Goal: Transaction & Acquisition: Book appointment/travel/reservation

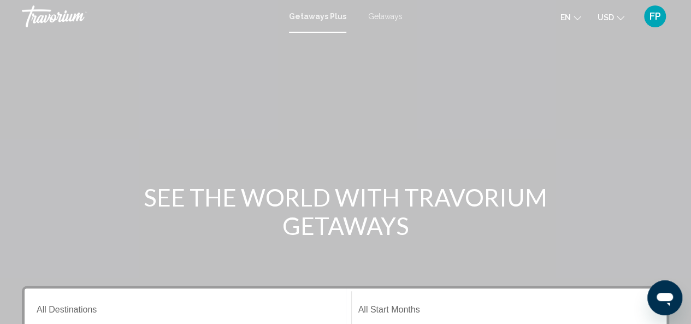
click at [383, 13] on span "Getaways" at bounding box center [385, 16] width 34 height 9
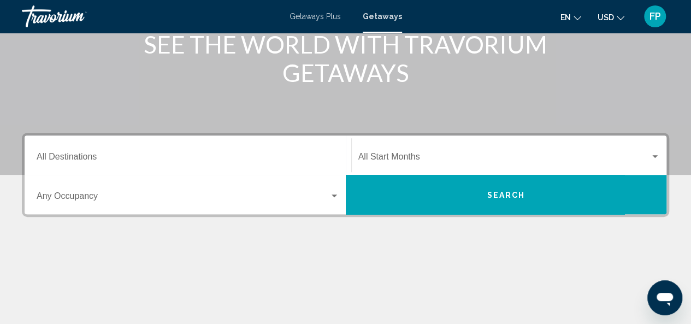
scroll to position [161, 0]
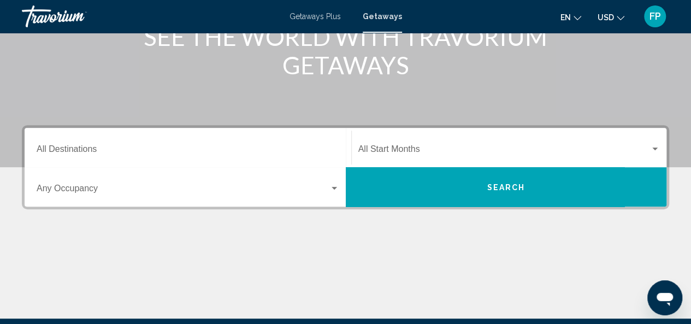
click at [122, 147] on input "Destination All Destinations" at bounding box center [188, 151] width 303 height 10
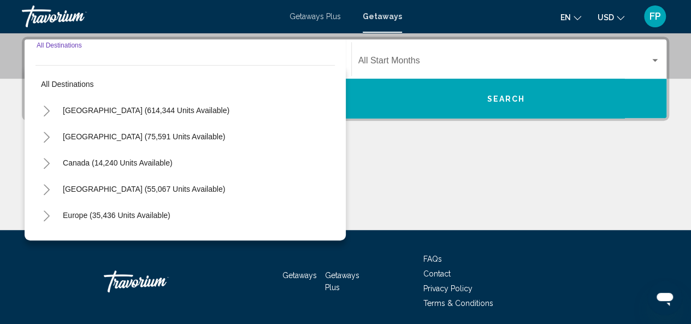
scroll to position [250, 0]
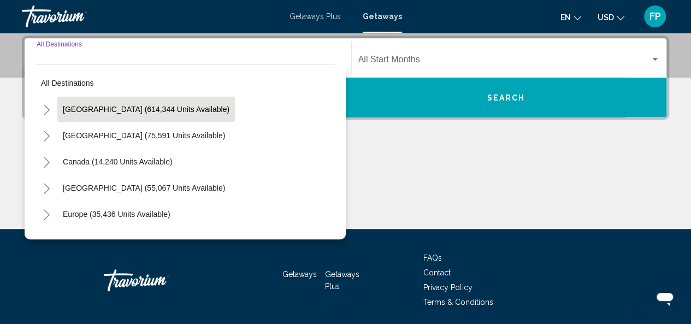
click at [115, 108] on span "[GEOGRAPHIC_DATA] (614,344 units available)" at bounding box center [146, 109] width 167 height 9
type input "**********"
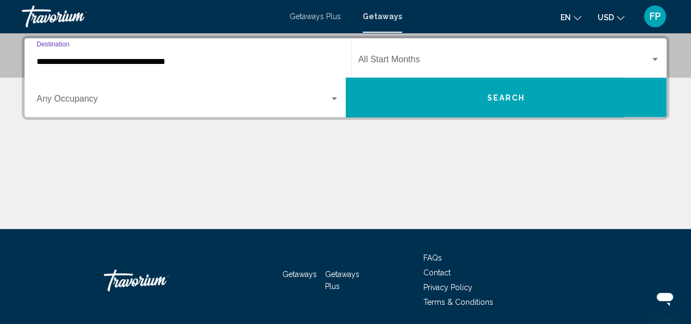
click at [96, 97] on span "Search widget" at bounding box center [183, 101] width 293 height 10
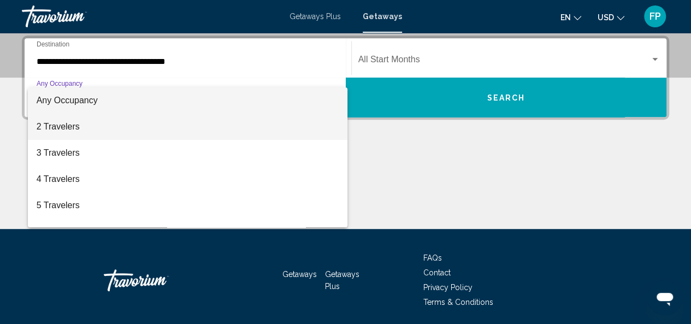
click at [86, 127] on span "2 Travelers" at bounding box center [188, 127] width 303 height 26
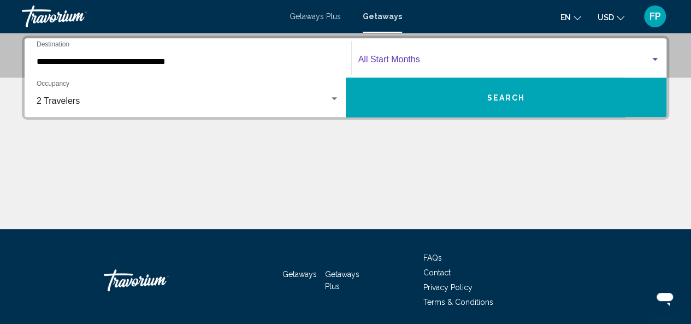
click at [436, 58] on span "Search widget" at bounding box center [505, 62] width 292 height 10
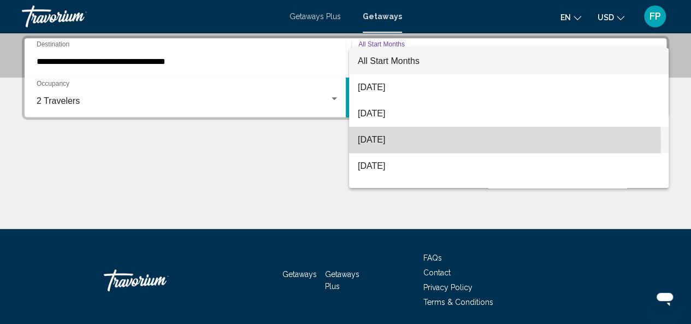
click at [407, 144] on span "[DATE]" at bounding box center [509, 140] width 302 height 26
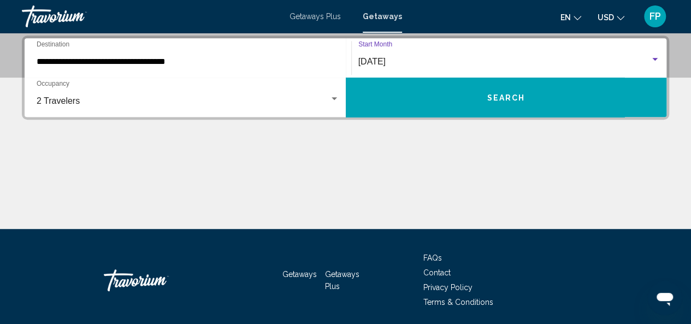
click at [498, 95] on span "Search" at bounding box center [506, 97] width 38 height 9
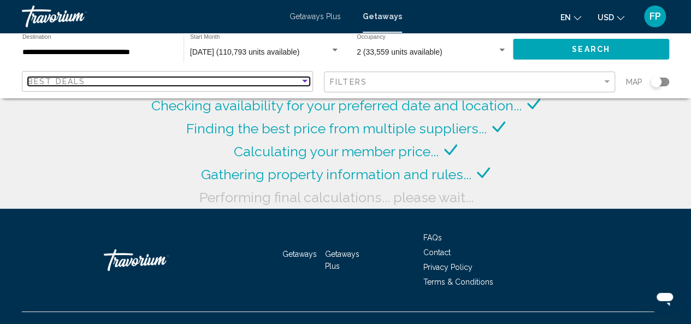
click at [306, 80] on div "Sort by" at bounding box center [304, 81] width 5 height 3
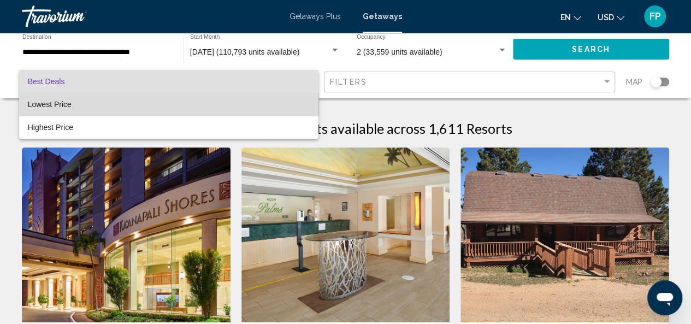
click at [224, 104] on span "Lowest Price" at bounding box center [169, 104] width 282 height 23
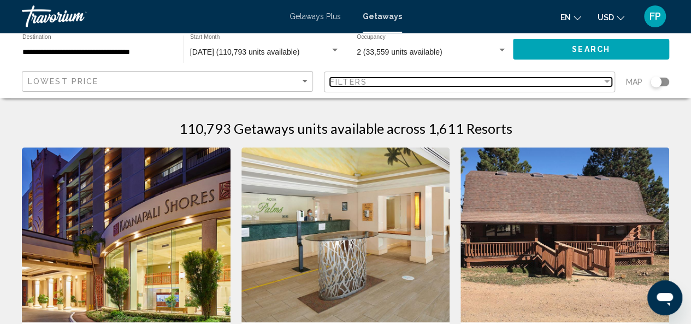
click at [427, 78] on div "Filters" at bounding box center [466, 82] width 272 height 9
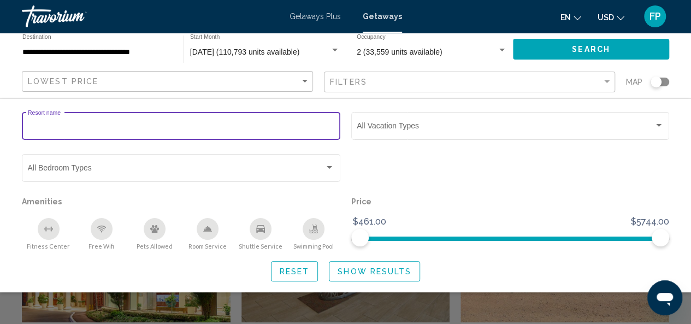
click at [79, 127] on input "Resort name" at bounding box center [181, 128] width 307 height 9
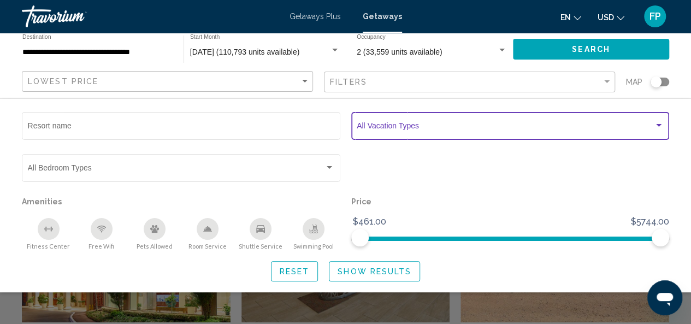
click at [656, 124] on div "Search widget" at bounding box center [659, 125] width 10 height 9
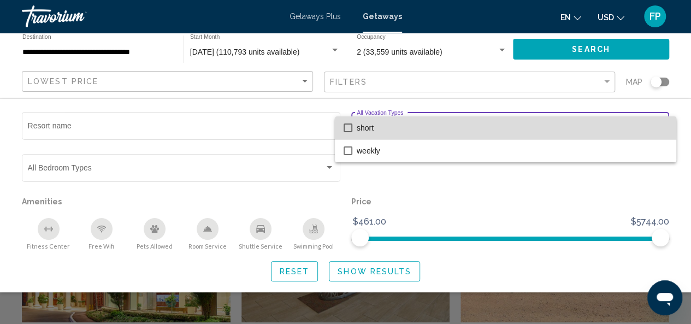
click at [346, 125] on mat-pseudo-checkbox at bounding box center [348, 128] width 9 height 9
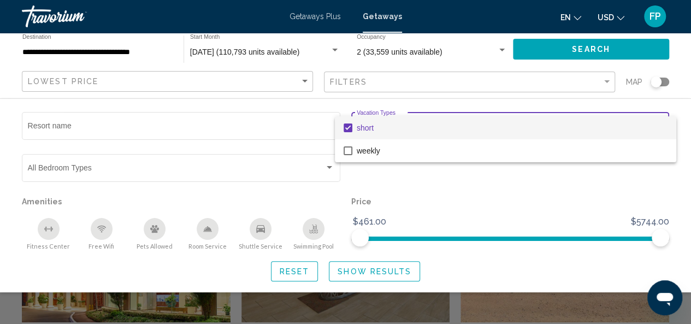
click at [608, 83] on div at bounding box center [345, 162] width 691 height 324
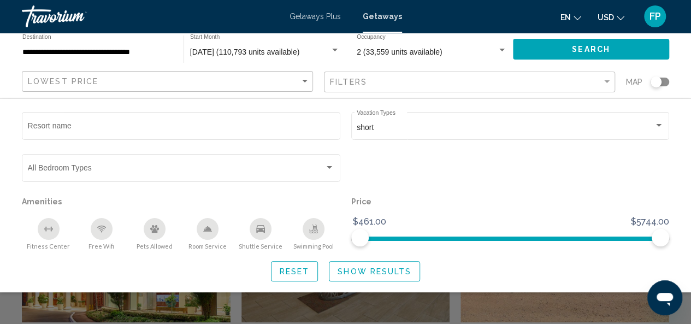
click at [412, 77] on div "Filters" at bounding box center [471, 82] width 282 height 20
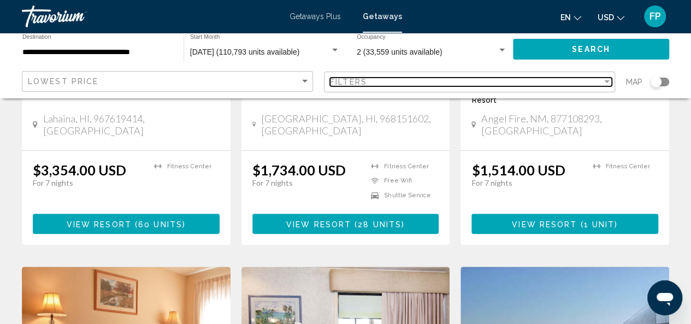
scroll to position [267, 0]
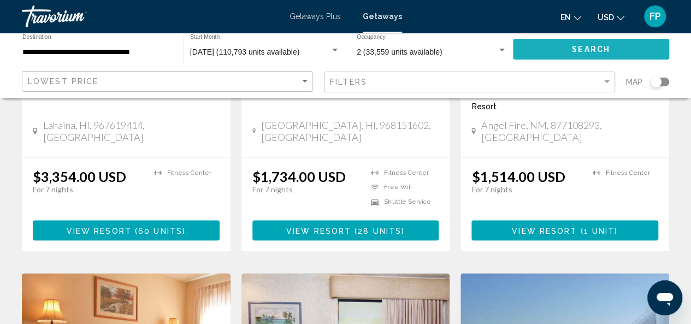
click at [590, 50] on span "Search" at bounding box center [591, 49] width 38 height 9
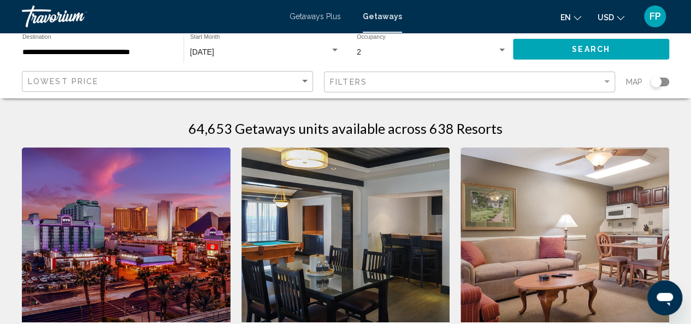
click at [618, 19] on icon "Change currency" at bounding box center [621, 18] width 8 height 8
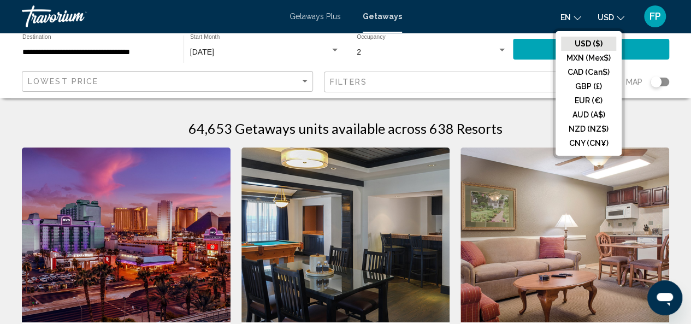
click at [587, 43] on button "USD ($)" at bounding box center [588, 44] width 55 height 14
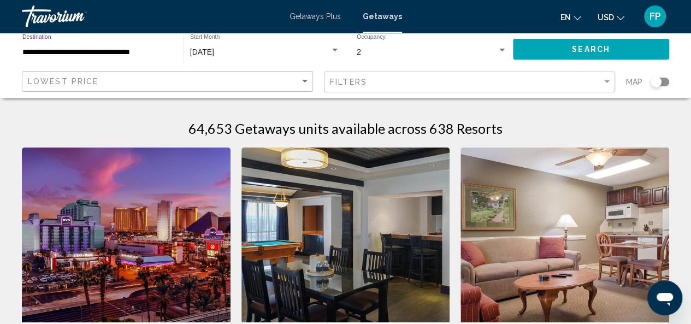
click at [159, 55] on input "**********" at bounding box center [97, 52] width 150 height 9
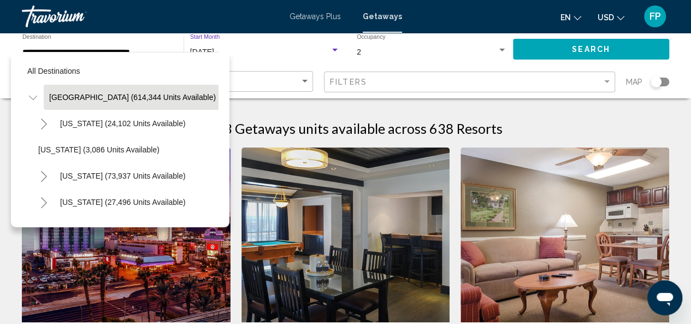
click at [256, 49] on div "[DATE]" at bounding box center [260, 52] width 140 height 9
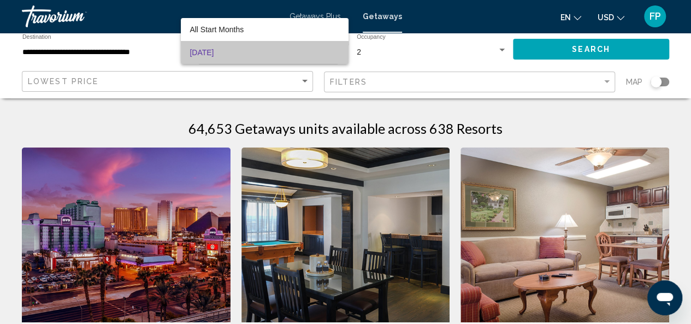
click at [204, 51] on span "[DATE]" at bounding box center [265, 52] width 150 height 23
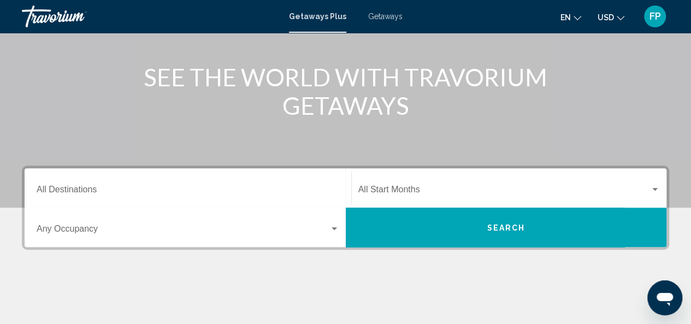
scroll to position [131, 0]
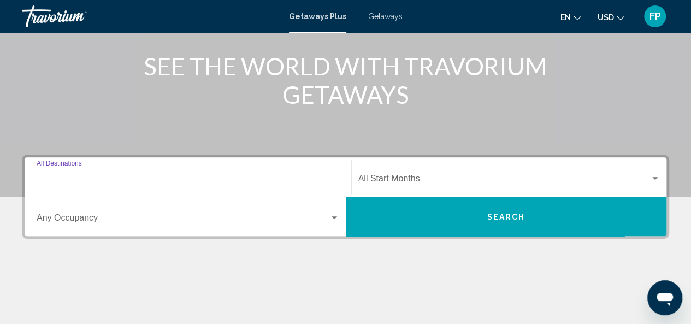
click at [98, 179] on input "Destination All Destinations" at bounding box center [188, 181] width 303 height 10
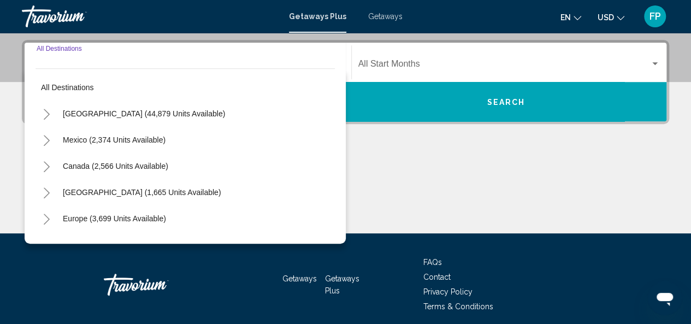
scroll to position [250, 0]
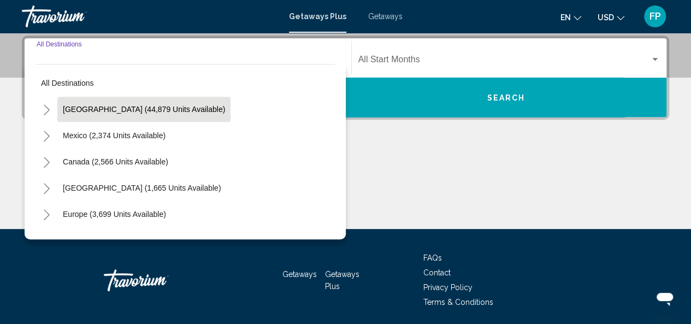
click at [98, 105] on span "United States (44,879 units available)" at bounding box center [144, 109] width 162 height 9
type input "**********"
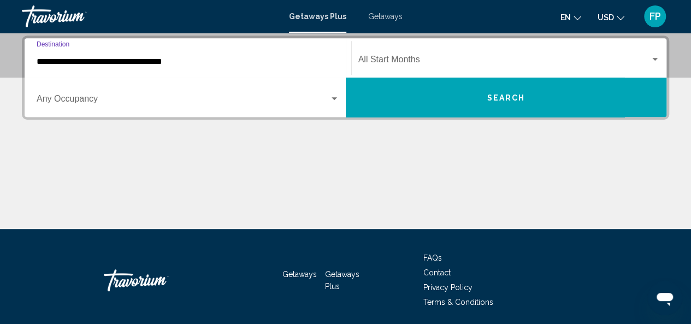
click at [194, 61] on input "**********" at bounding box center [188, 62] width 303 height 10
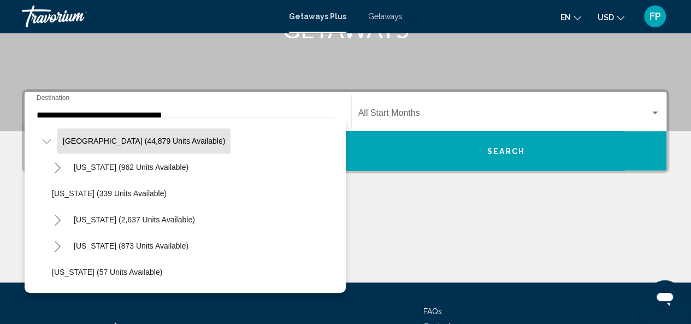
scroll to position [0, 0]
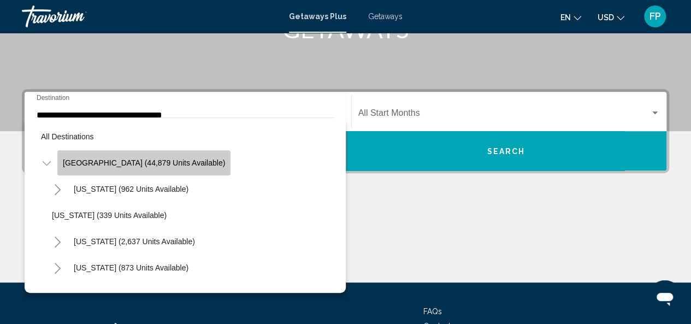
click at [175, 161] on span "United States (44,879 units available)" at bounding box center [144, 163] width 162 height 9
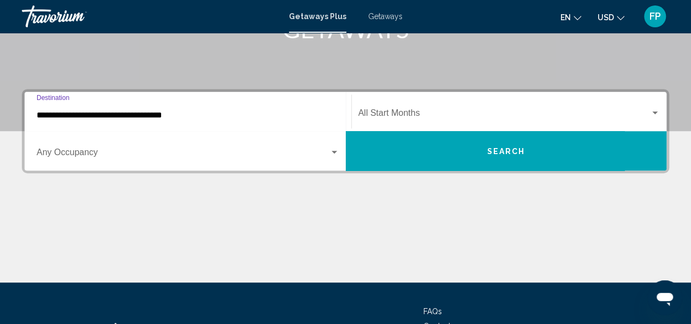
scroll to position [250, 0]
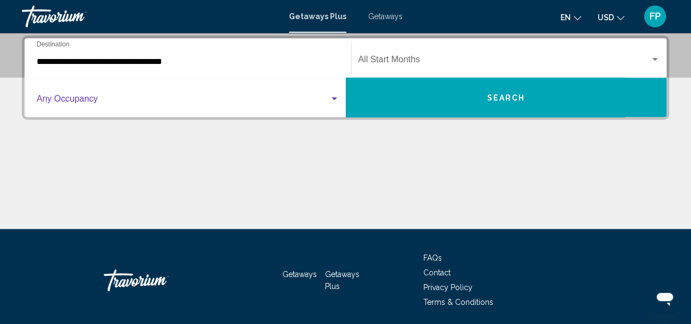
click at [336, 100] on div "Search widget" at bounding box center [335, 99] width 10 height 9
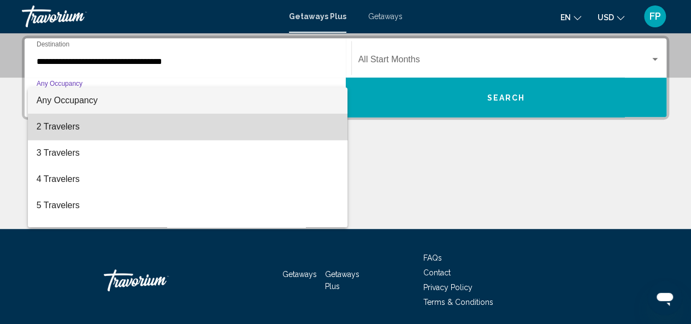
click at [238, 122] on span "2 Travelers" at bounding box center [188, 127] width 303 height 26
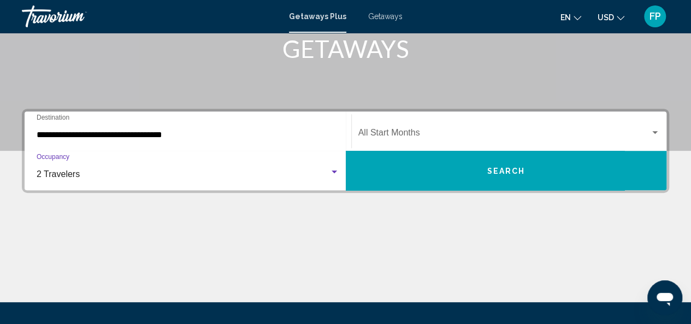
scroll to position [155, 0]
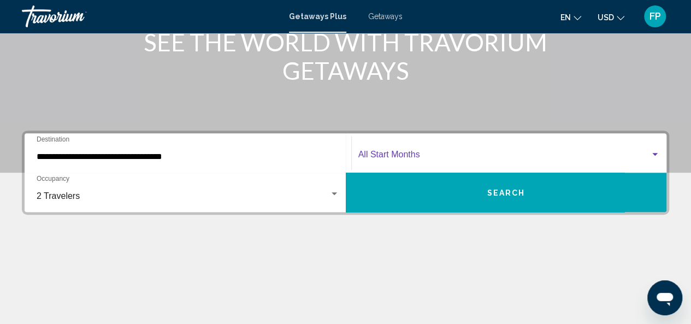
click at [655, 153] on div "Search widget" at bounding box center [655, 154] width 5 height 3
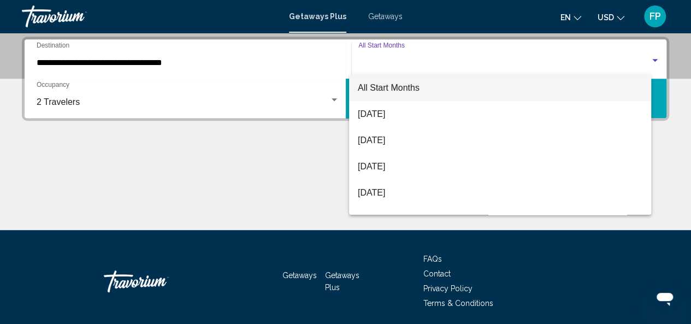
scroll to position [250, 0]
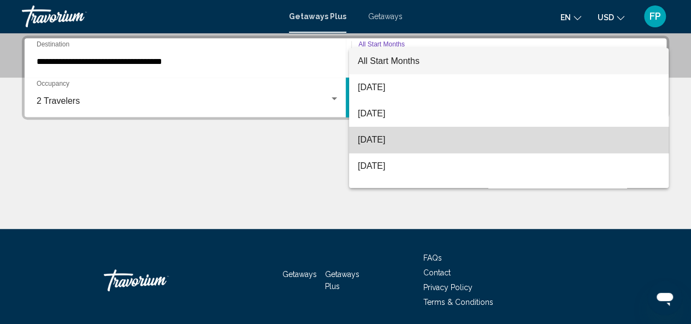
click at [537, 146] on span "[DATE]" at bounding box center [509, 140] width 302 height 26
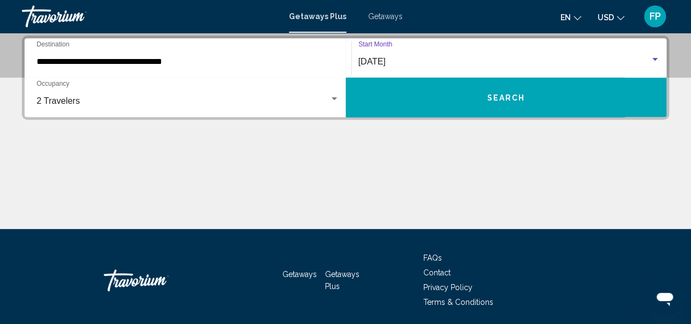
click at [654, 60] on div "Search widget" at bounding box center [655, 59] width 5 height 3
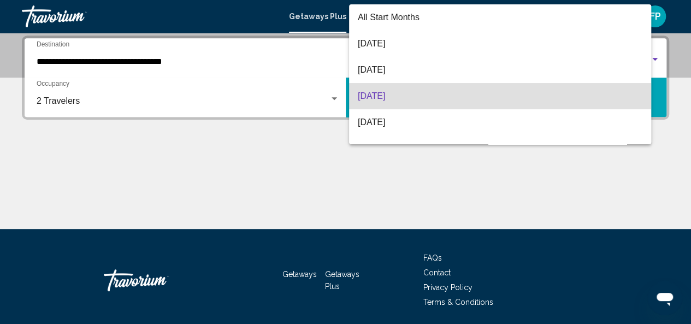
scroll to position [35, 0]
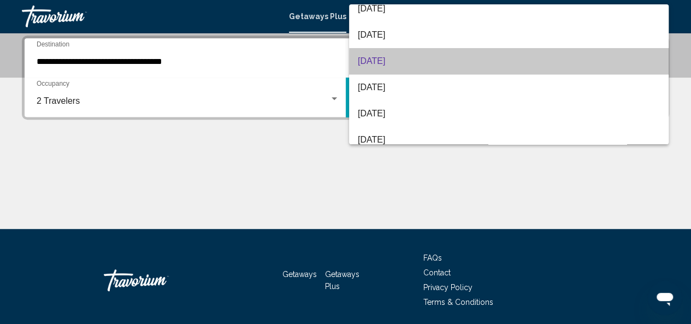
click at [571, 66] on span "[DATE]" at bounding box center [509, 61] width 302 height 26
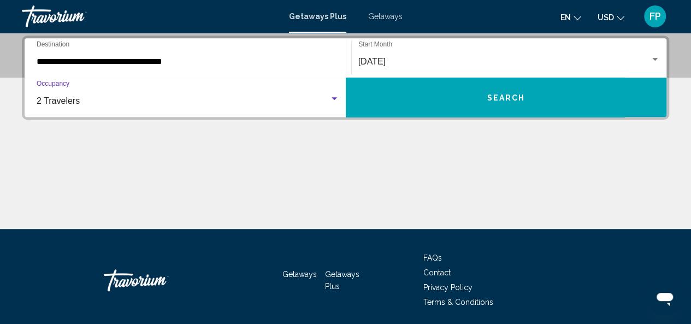
click at [335, 97] on div "Search widget" at bounding box center [334, 98] width 5 height 3
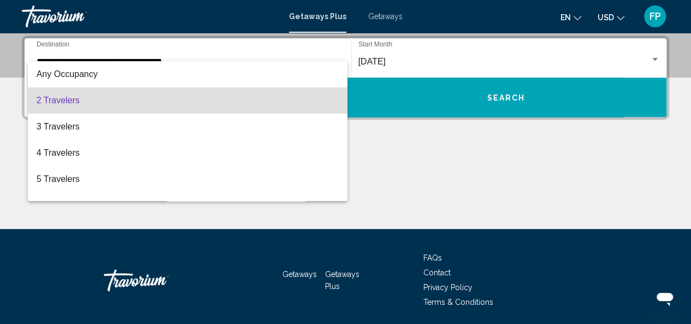
click at [335, 97] on mat-option "2 Travelers" at bounding box center [188, 100] width 320 height 26
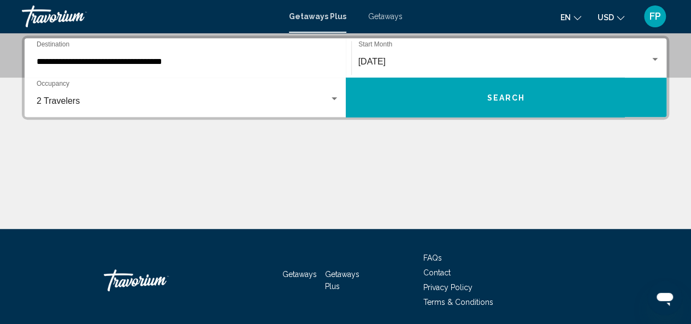
click at [385, 15] on span "Getaways" at bounding box center [385, 16] width 34 height 9
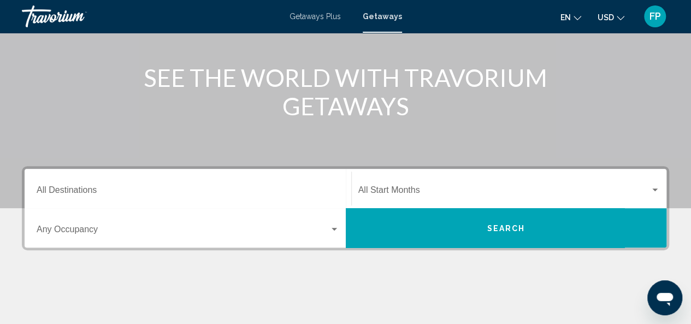
scroll to position [114, 0]
